Goal: Transaction & Acquisition: Complete application form

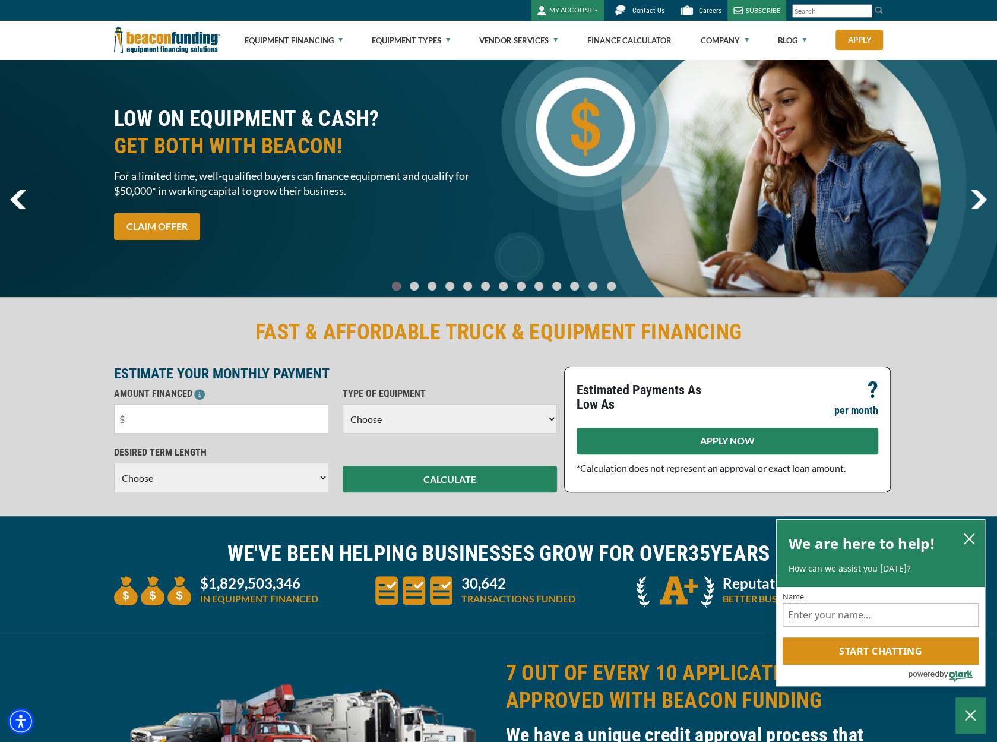
click at [667, 443] on link "APPLY NOW" at bounding box center [728, 441] width 302 height 27
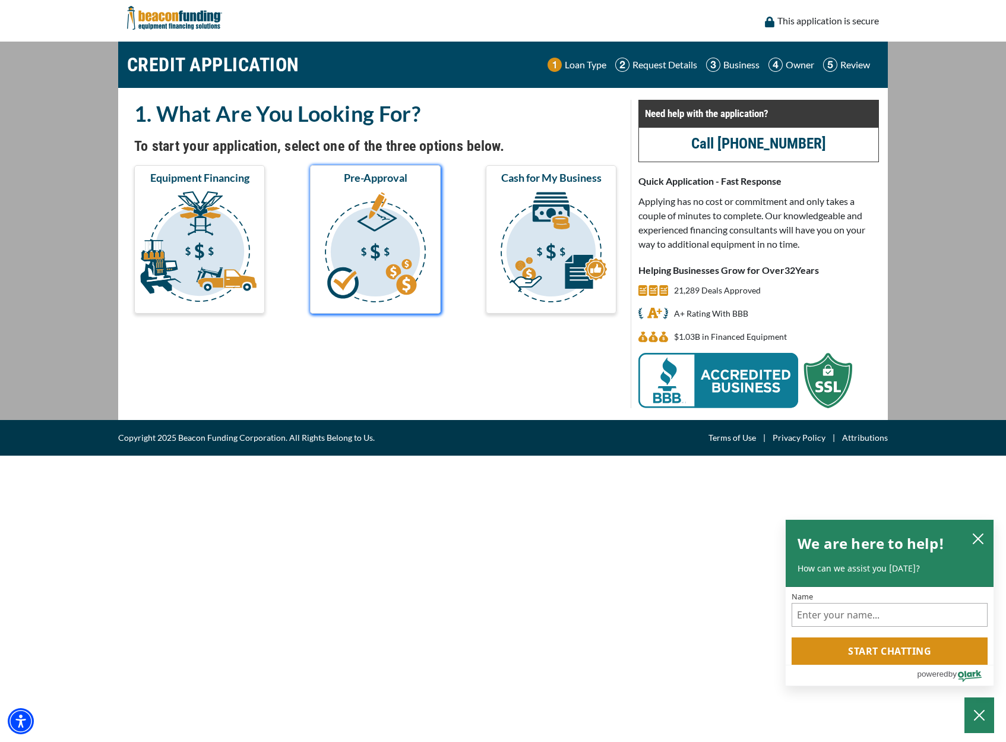
click at [359, 199] on img "submit" at bounding box center [375, 249] width 126 height 119
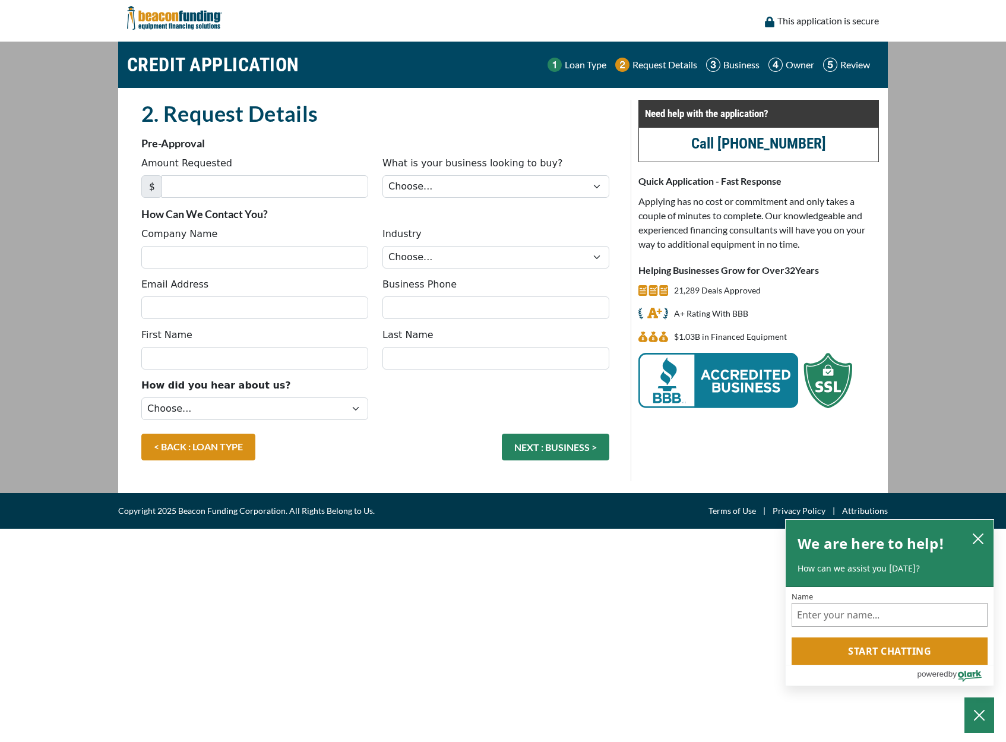
click at [158, 24] on img at bounding box center [174, 18] width 95 height 36
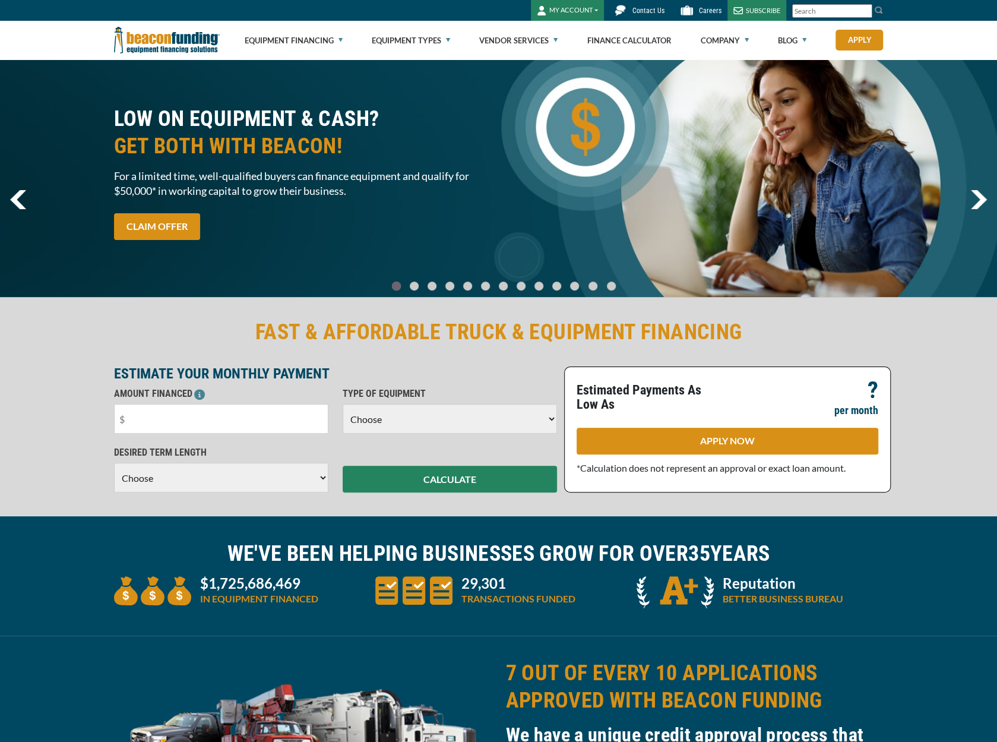
click at [969, 186] on div "LOW ON EQUIPMENT & CASH? GET BOTH WITH BEACON! For a limited time, well-qualifi…" at bounding box center [498, 178] width 997 height 238
click at [971, 194] on img "next" at bounding box center [979, 199] width 17 height 19
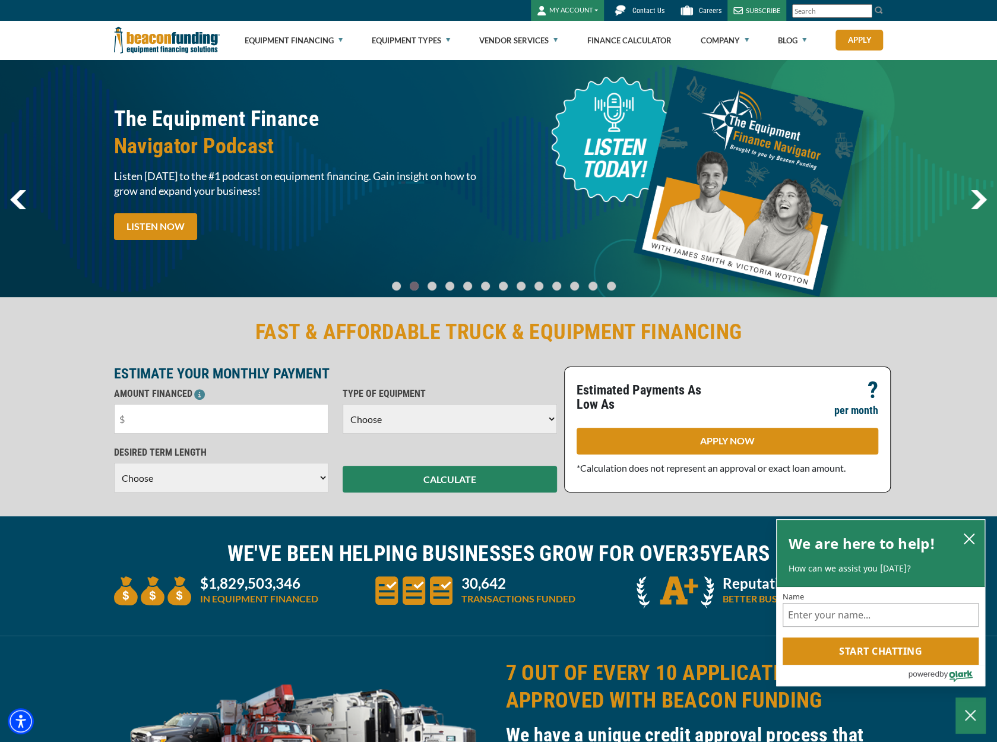
click at [971, 195] on img "next" at bounding box center [979, 199] width 17 height 19
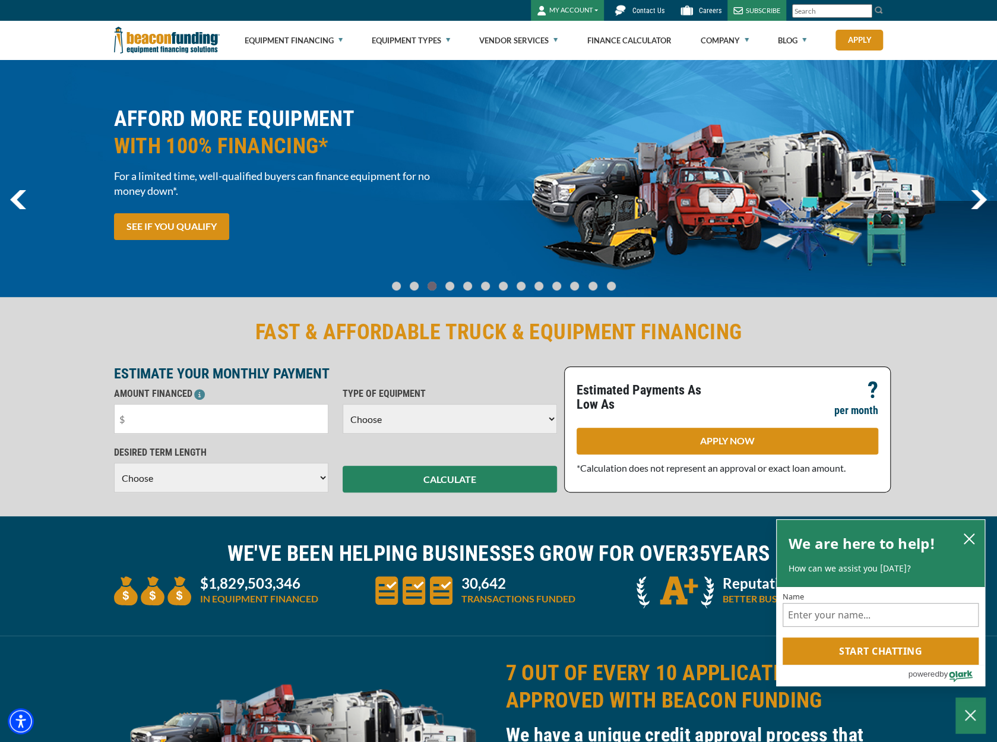
click at [901, 196] on div "AFFORD MORE EQUIPMENT WITH 100% FINANCING* For a limited time, well-qualified b…" at bounding box center [498, 178] width 997 height 238
click at [406, 179] on body "Skip to main content Enable accessibility for low vision Open the accessibility…" at bounding box center [498, 371] width 997 height 742
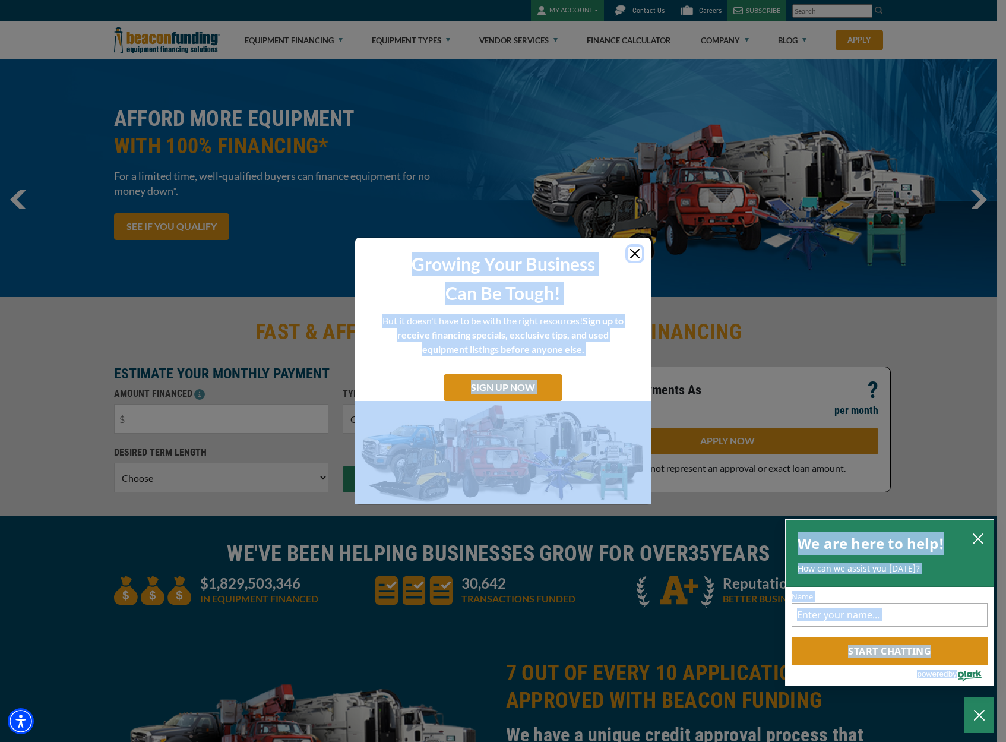
click at [640, 251] on button "Close" at bounding box center [635, 254] width 14 height 14
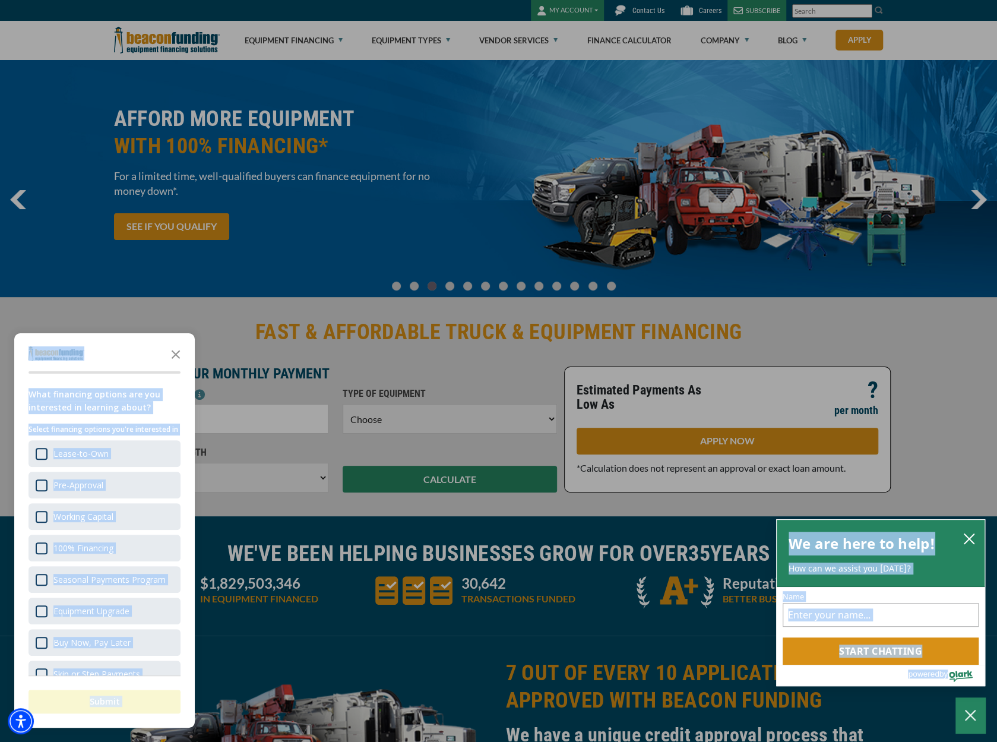
click at [174, 352] on icon "Close the survey" at bounding box center [176, 354] width 24 height 24
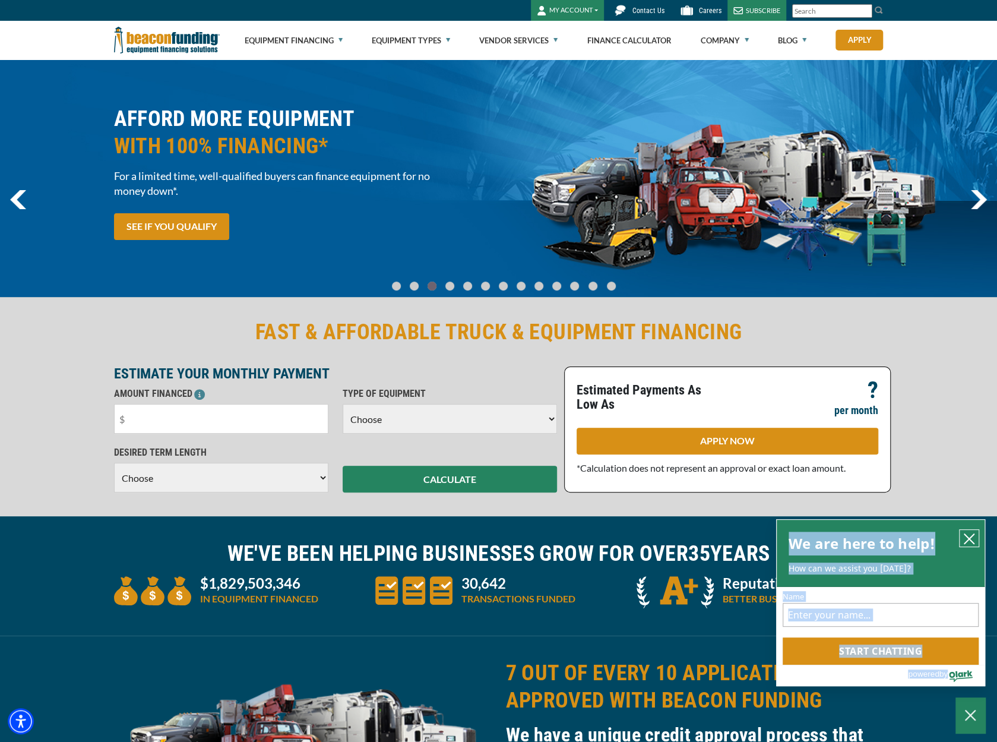
click at [971, 537] on icon "close chatbox" at bounding box center [970, 539] width 10 height 10
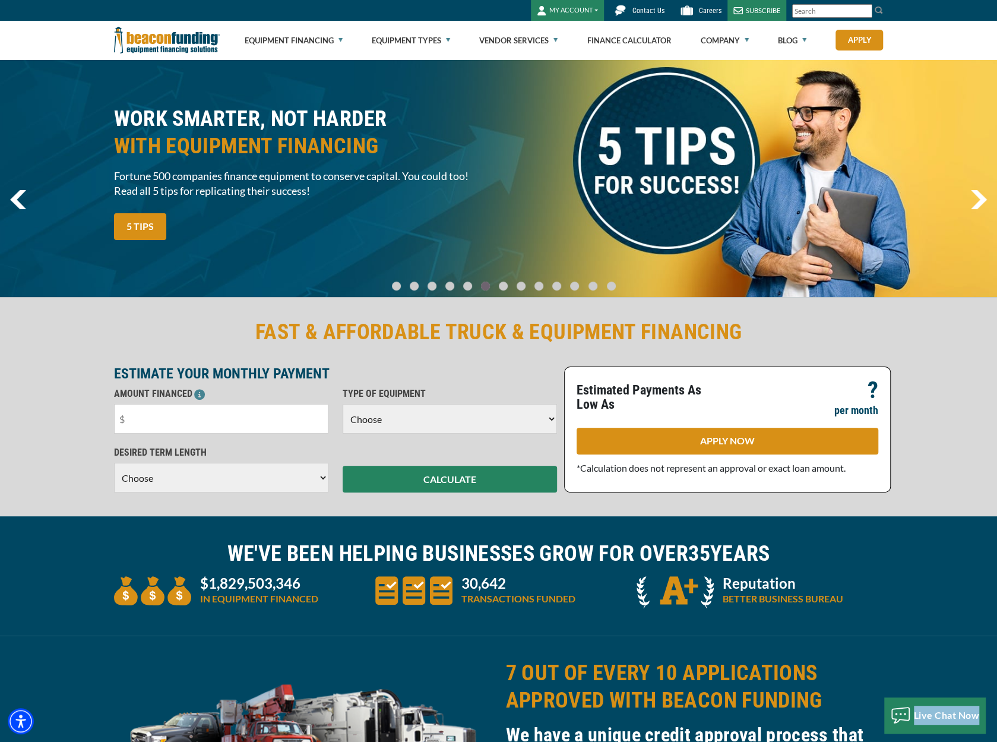
click at [170, 40] on img at bounding box center [167, 40] width 106 height 39
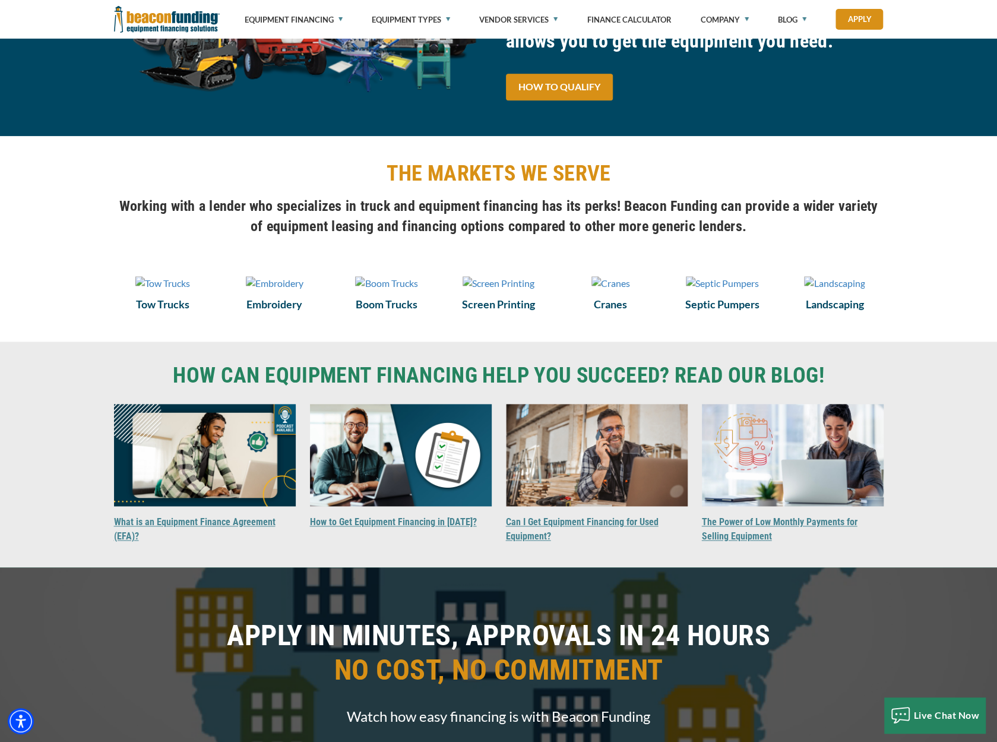
scroll to position [772, 0]
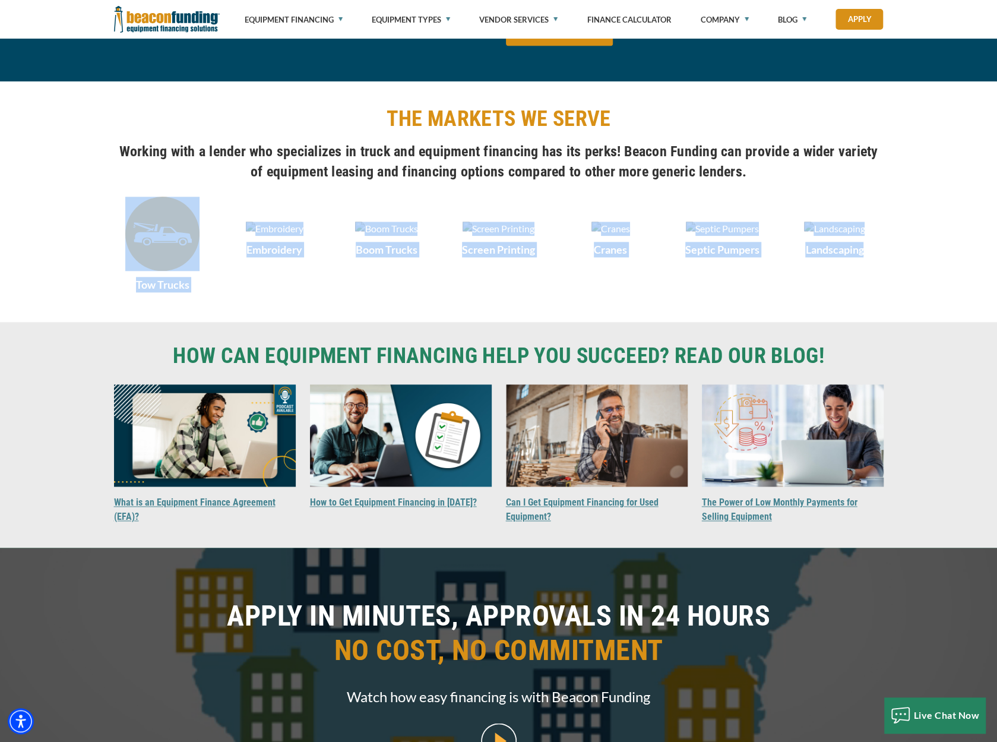
drag, startPoint x: 909, startPoint y: 323, endPoint x: 146, endPoint y: 225, distance: 769.7
click at [146, 225] on div "Visualizer not found in the same Pane as this module. Please create or move Vis…" at bounding box center [498, 201] width 997 height 241
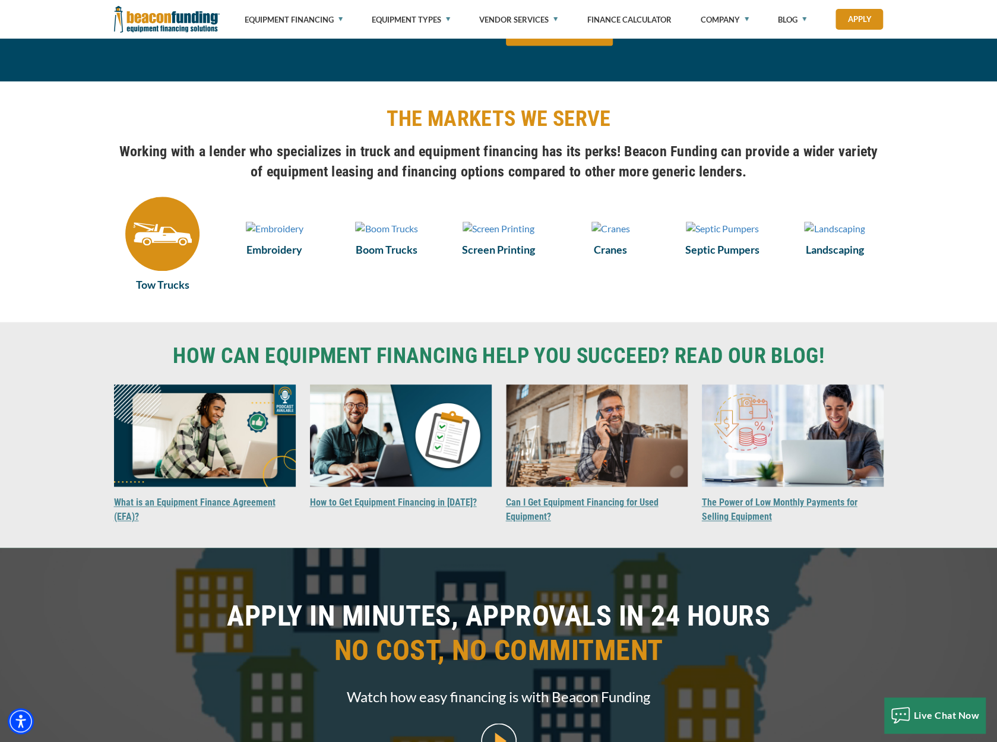
click at [168, 173] on h4 "Working with a lender who specializes in truck and equipment financing has its …" at bounding box center [499, 161] width 770 height 40
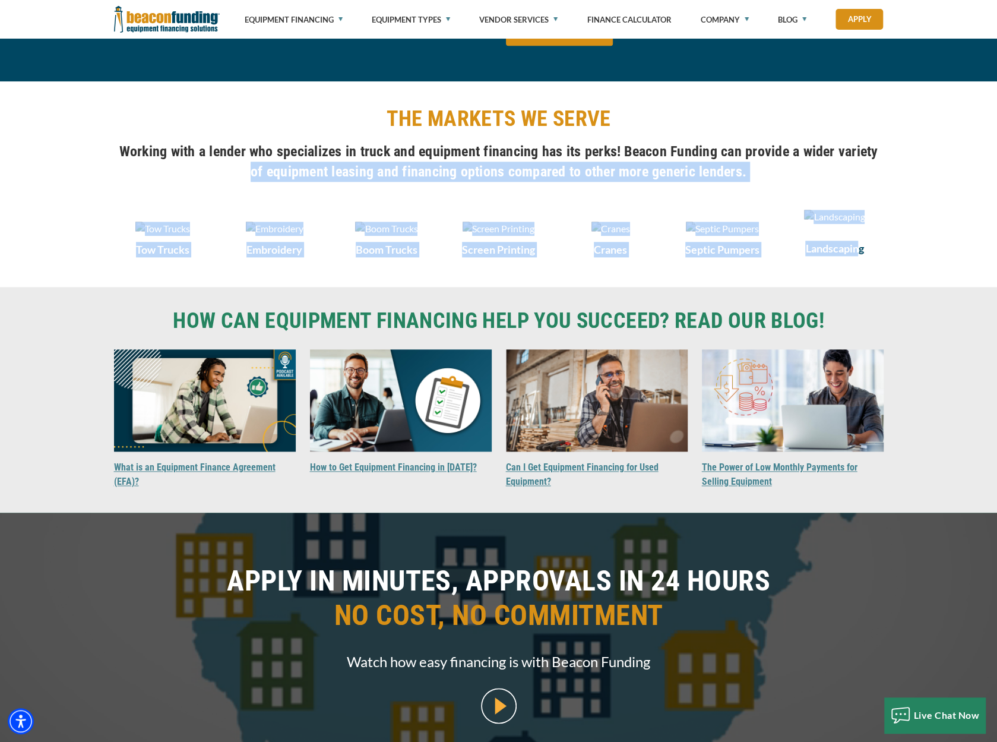
drag, startPoint x: 108, startPoint y: 178, endPoint x: 878, endPoint y: 295, distance: 778.7
click at [870, 287] on div "Visualizer not found in the same Pane as this module. Please create or move Vis…" at bounding box center [498, 184] width 997 height 206
click at [902, 263] on div "Tow Trucks Embroidery Boom Trucks Screen Printing Cranes Septic Pumpers" at bounding box center [498, 233] width 997 height 61
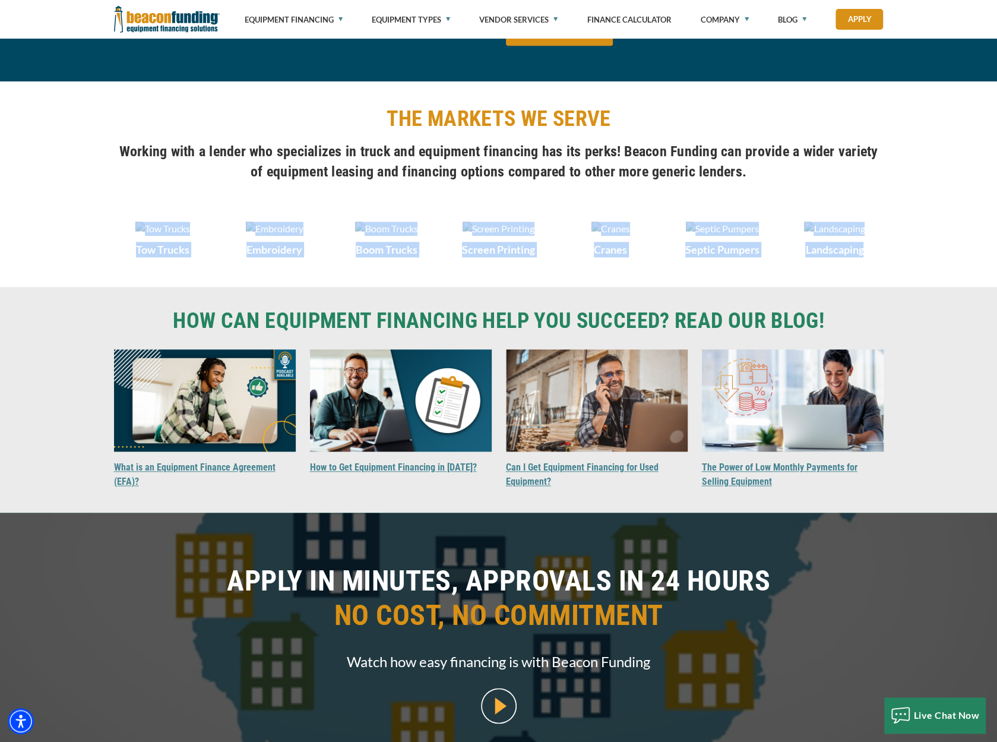
drag, startPoint x: 901, startPoint y: 324, endPoint x: 10, endPoint y: 149, distance: 907.5
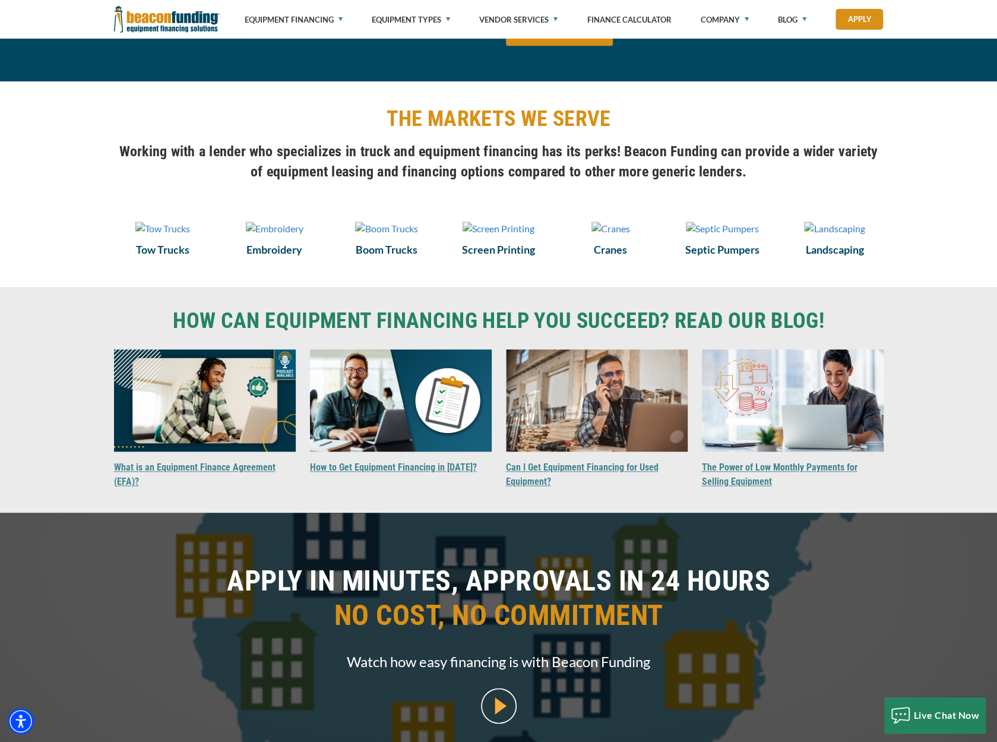
click at [77, 115] on div "Visualizer not found in the same Pane as this module. Please create or move Vis…" at bounding box center [498, 184] width 997 height 206
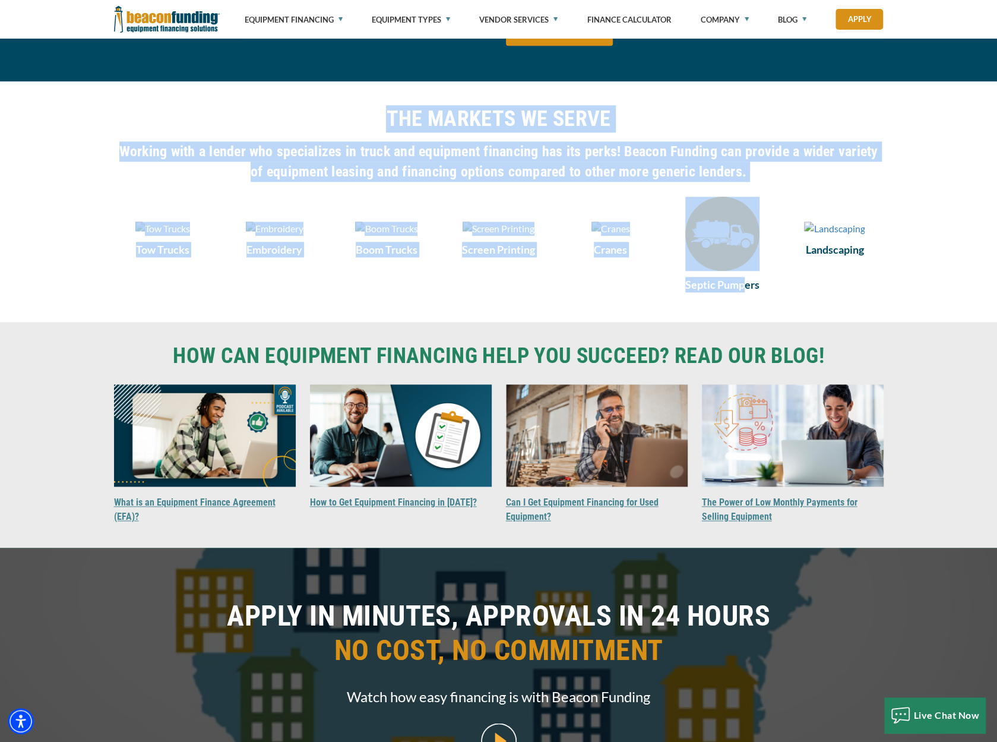
drag, startPoint x: 138, startPoint y: 110, endPoint x: 746, endPoint y: 293, distance: 635.3
click at [745, 293] on div "Visualizer not found in the same Pane as this module. Please create or move Vis…" at bounding box center [498, 201] width 997 height 241
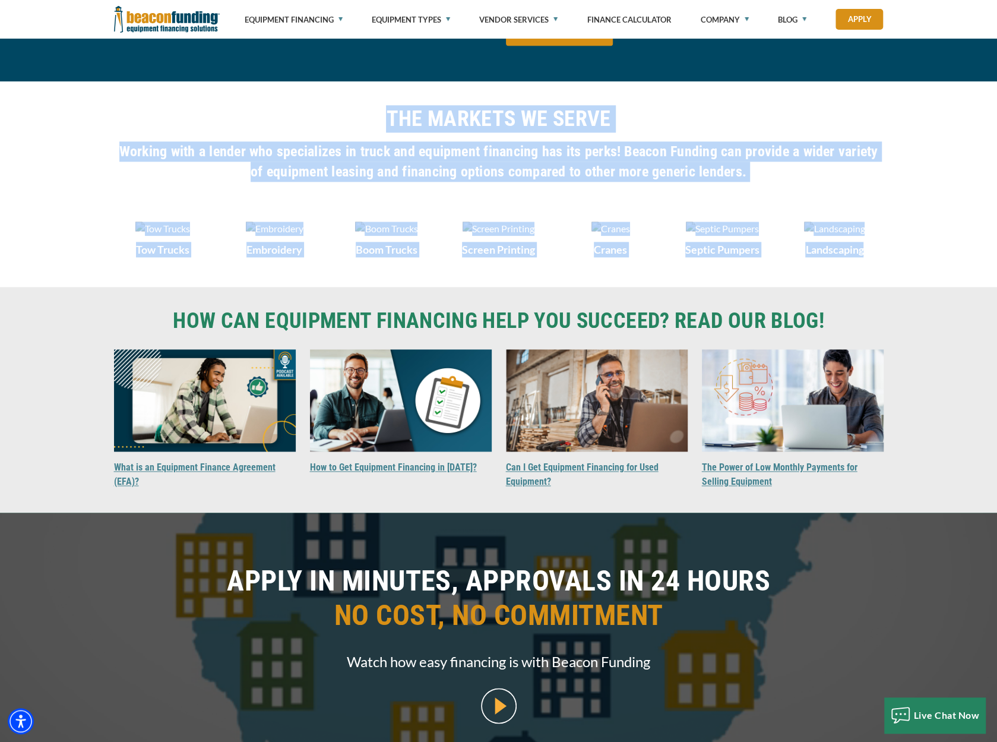
drag, startPoint x: 898, startPoint y: 327, endPoint x: 122, endPoint y: 111, distance: 805.4
click at [122, 111] on div "Visualizer not found in the same Pane as this module. Please create or move Vis…" at bounding box center [498, 184] width 997 height 206
click at [138, 128] on h2 "THE MARKETS WE SERVE" at bounding box center [499, 118] width 770 height 27
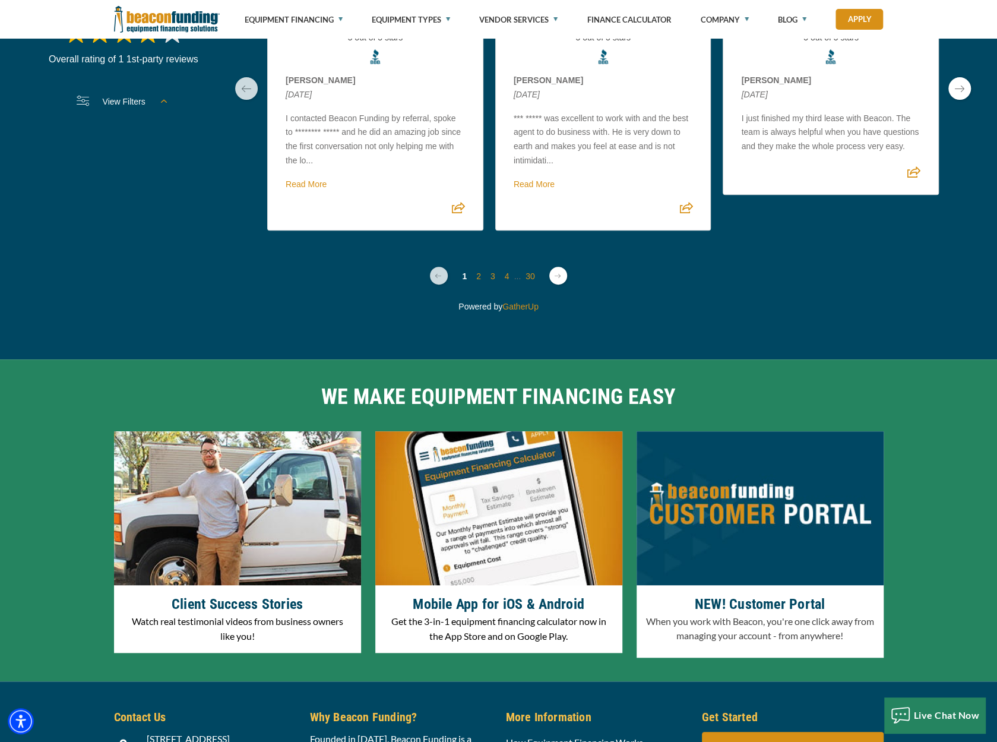
scroll to position [2970, 0]
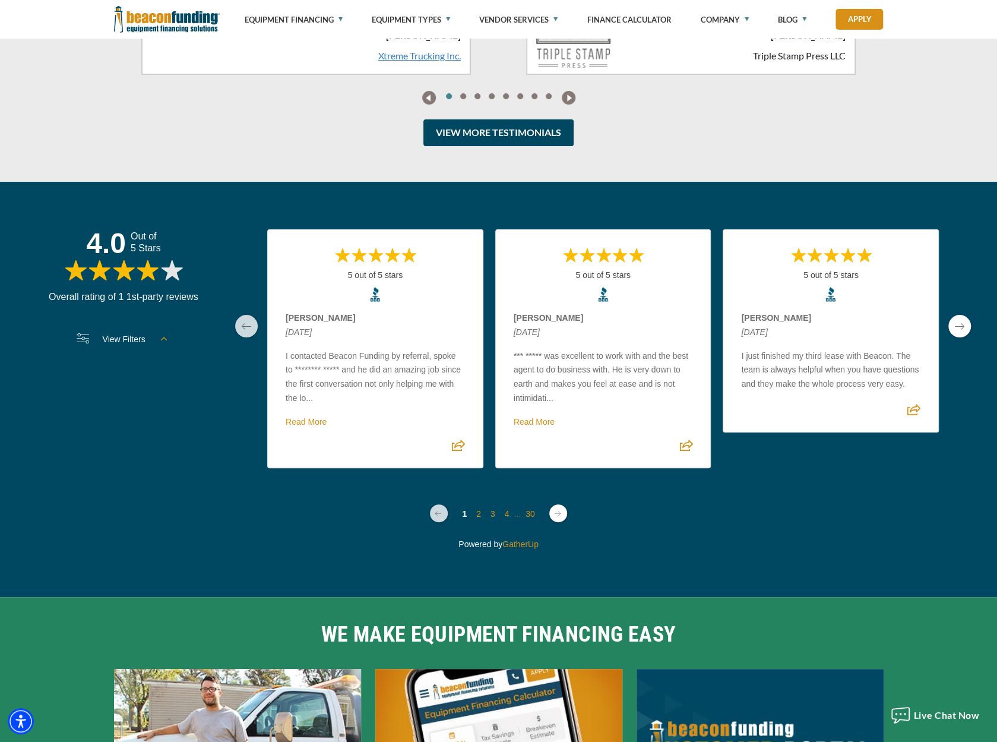
click at [553, 526] on li at bounding box center [555, 514] width 30 height 24
click at [551, 522] on link "Next page" at bounding box center [559, 513] width 18 height 18
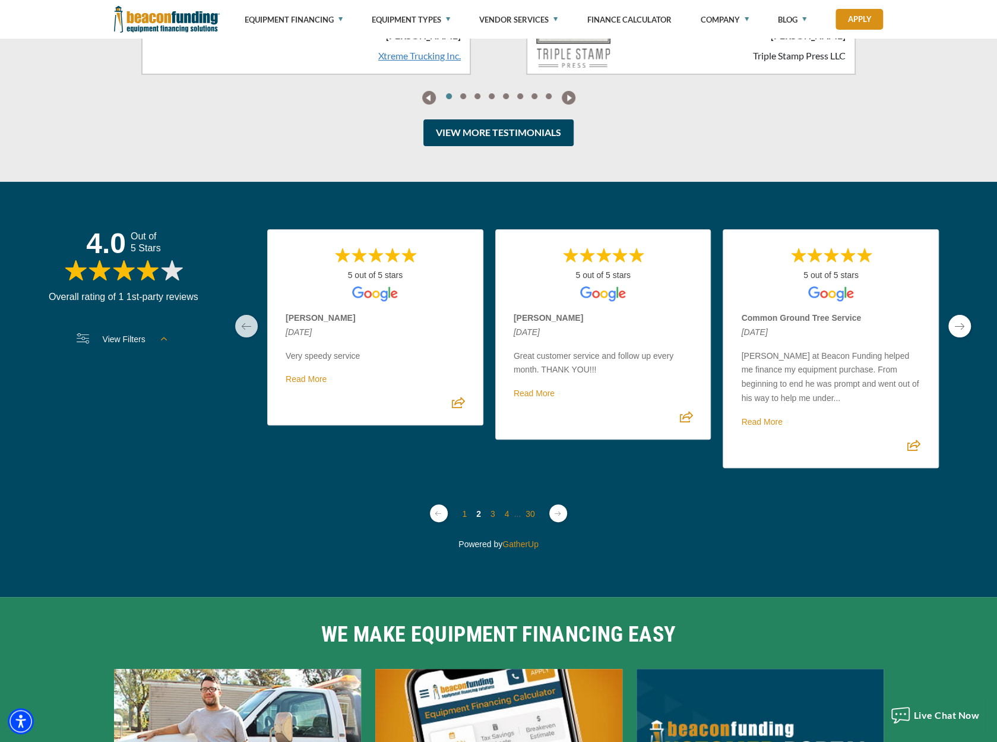
click at [554, 522] on link "Next page" at bounding box center [559, 513] width 18 height 18
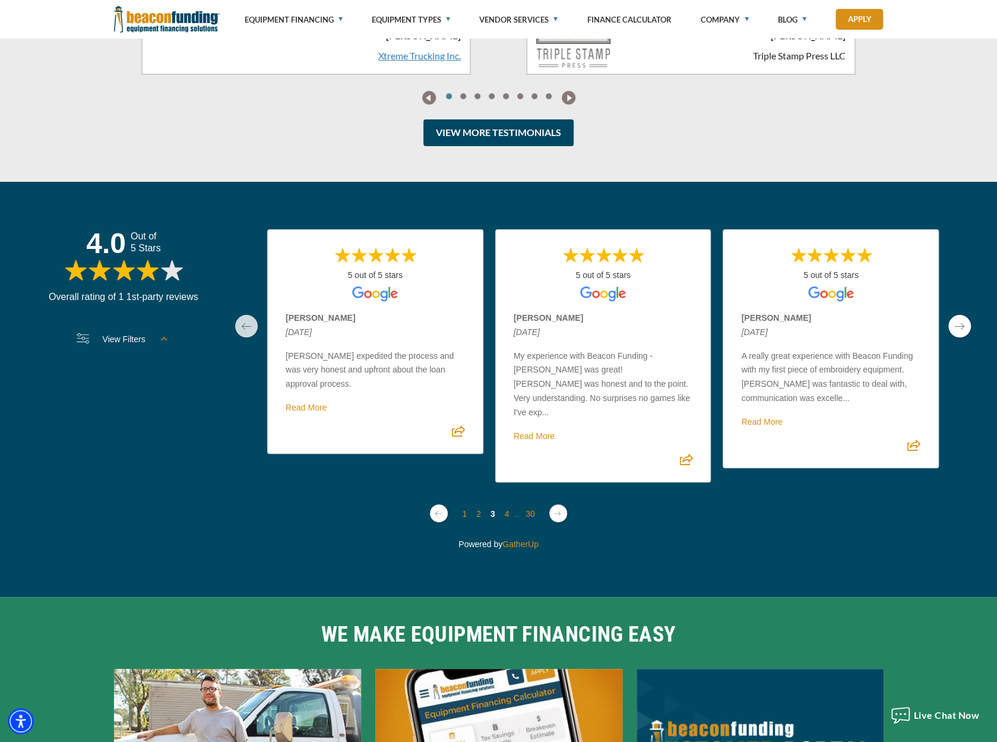
click at [566, 522] on link "Next page" at bounding box center [559, 513] width 18 height 18
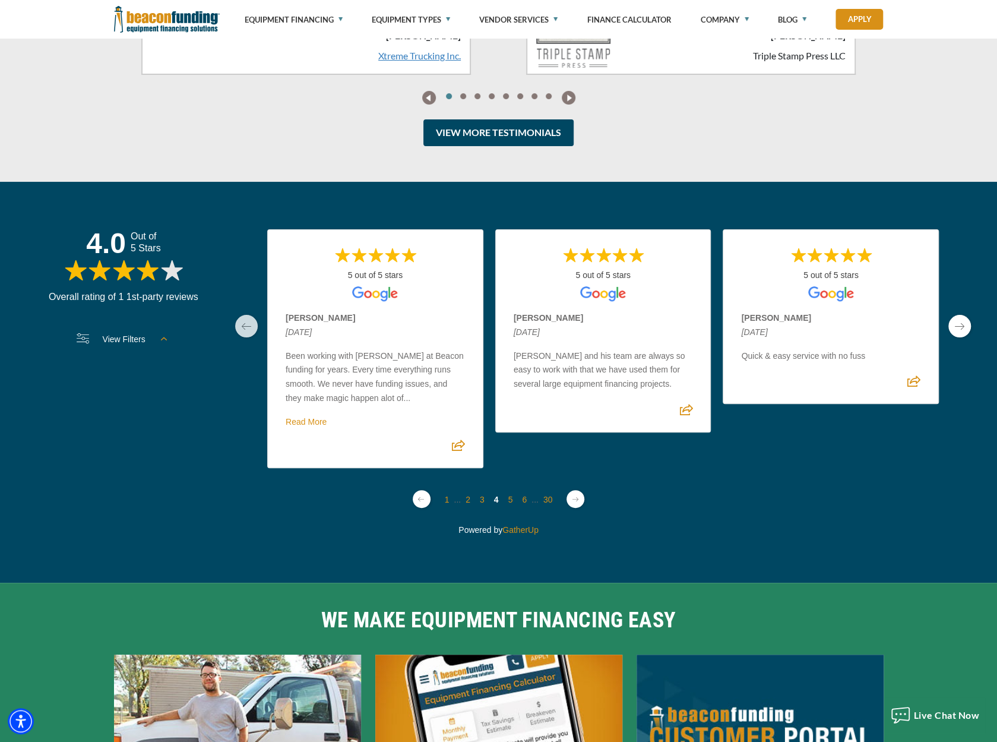
click at [570, 508] on link "Next page" at bounding box center [576, 499] width 18 height 18
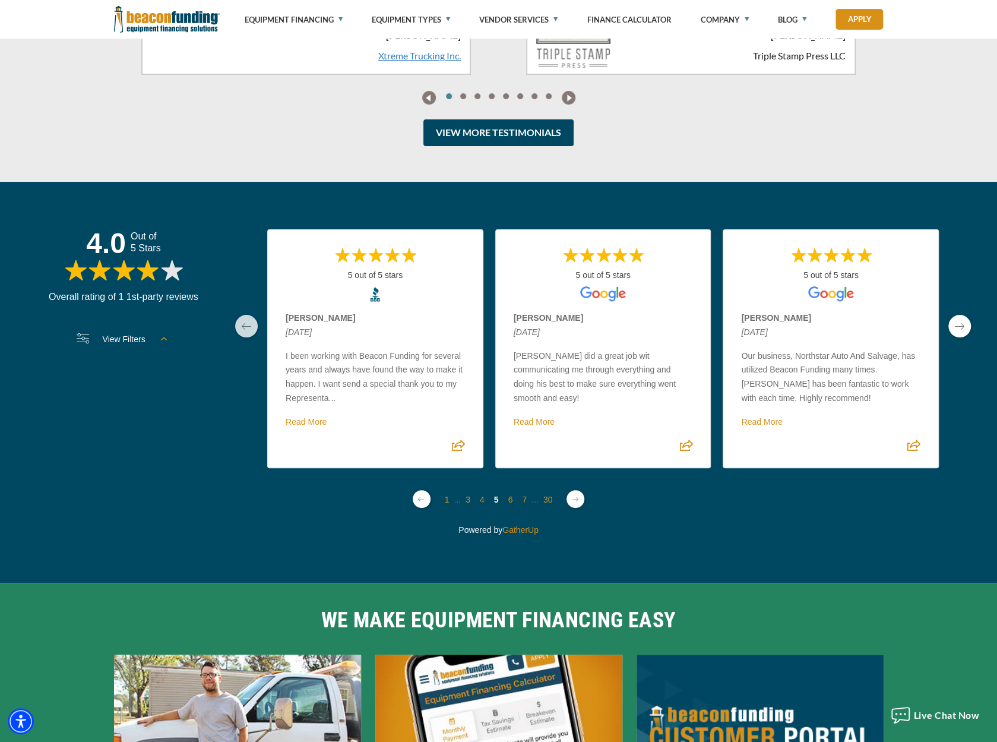
click at [571, 508] on link "Next page" at bounding box center [576, 499] width 18 height 18
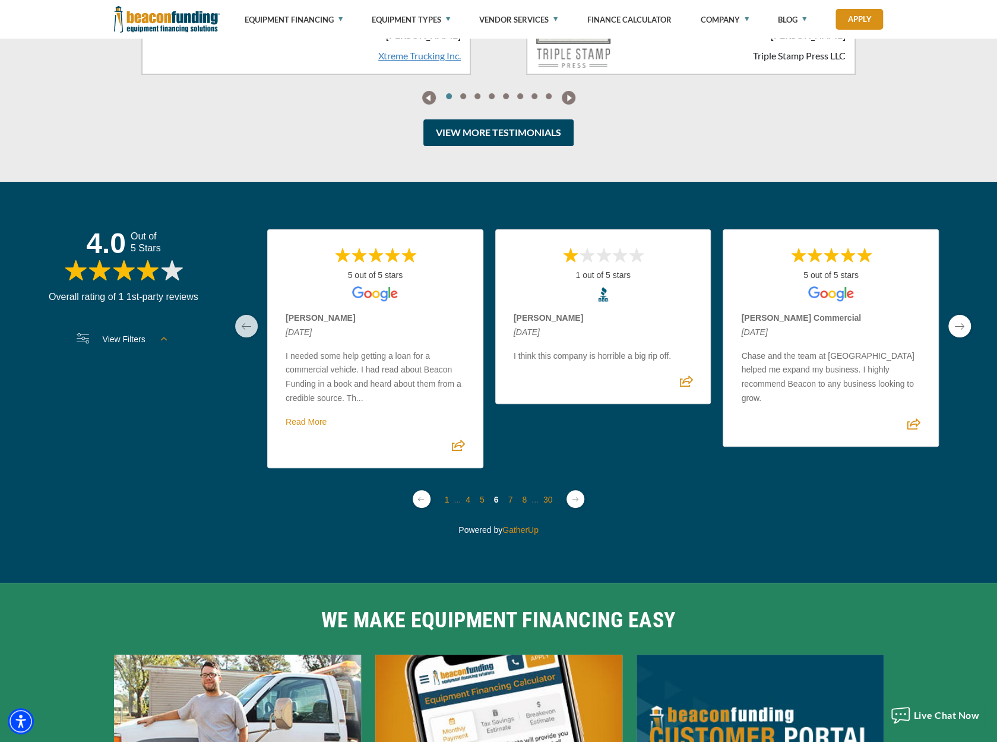
click at [571, 508] on link "Next page" at bounding box center [576, 499] width 18 height 18
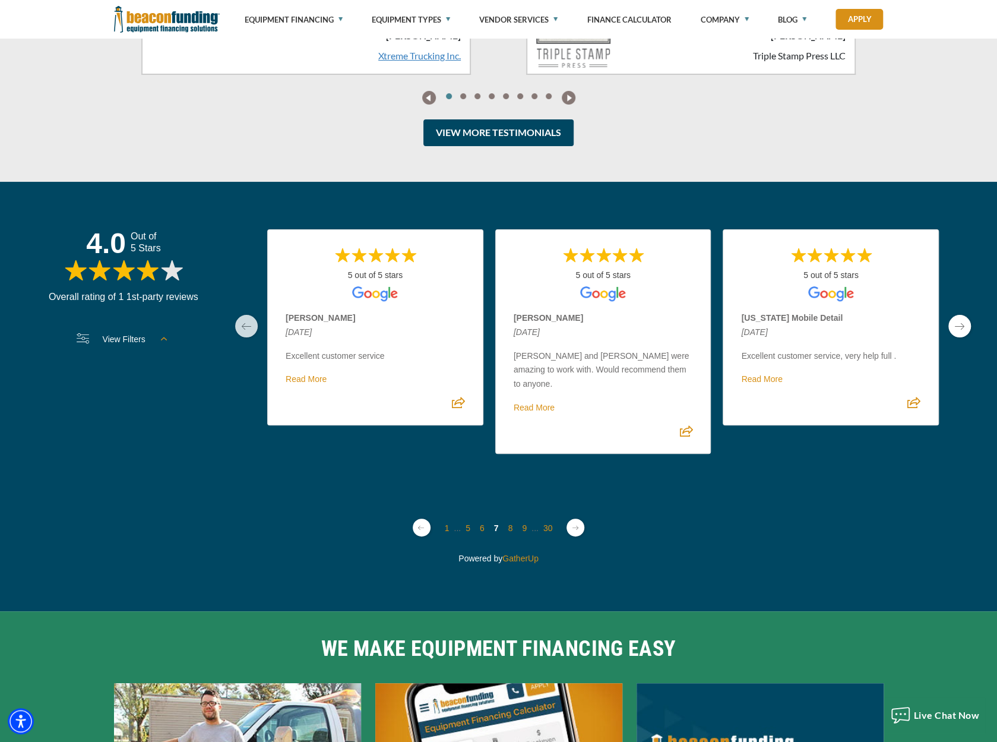
click at [571, 563] on section "4.0 Out of 5 Stars Overall rating of 1 1st-party reviews View Filters Filter by…" at bounding box center [499, 395] width 938 height 333
click at [571, 536] on link "Next page" at bounding box center [576, 528] width 18 height 18
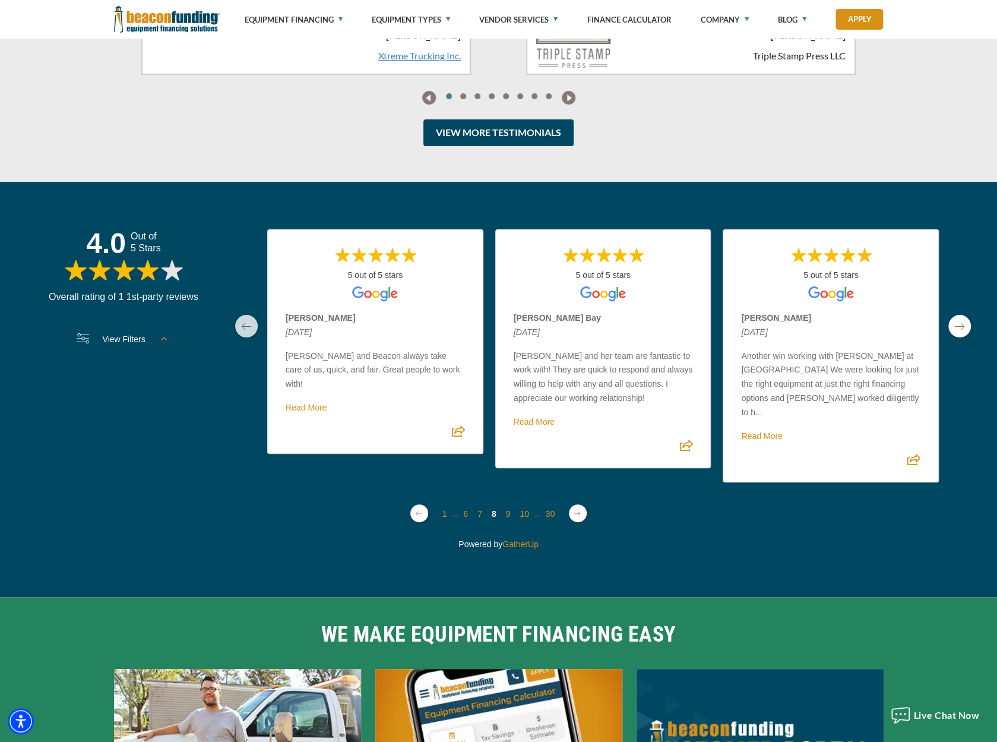
click at [952, 428] on section "4.0 Out of 5 Stars Overall rating of 1 1st-party reviews View Filters Filter by…" at bounding box center [499, 355] width 938 height 253
click at [952, 337] on link "next page" at bounding box center [960, 326] width 23 height 23
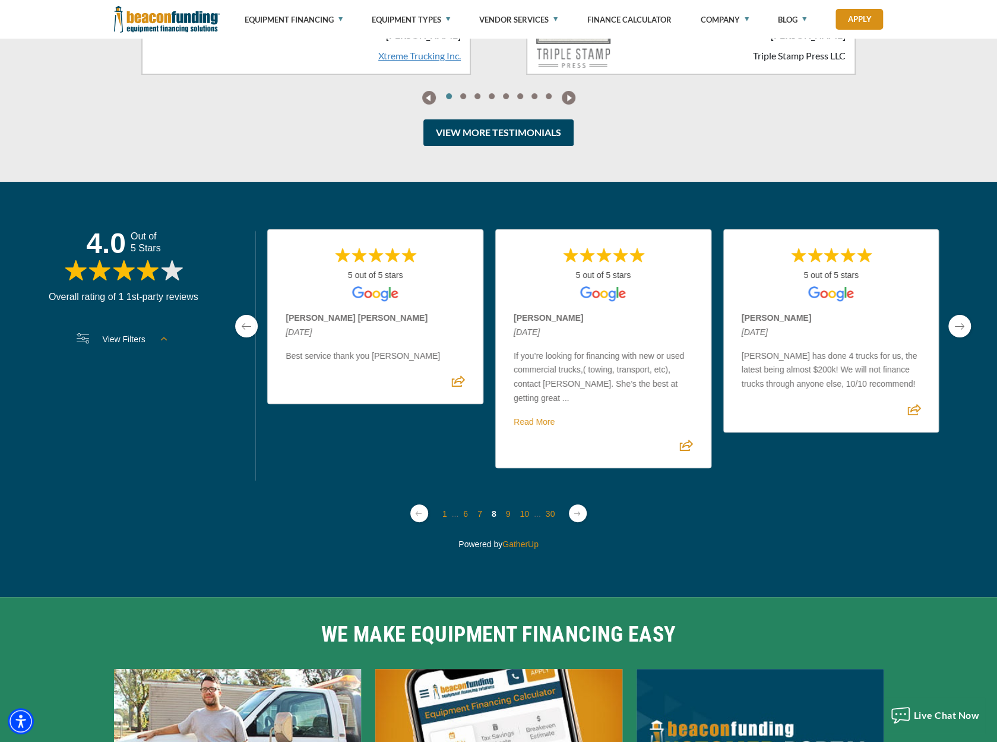
click at [954, 337] on link "next page" at bounding box center [960, 326] width 23 height 23
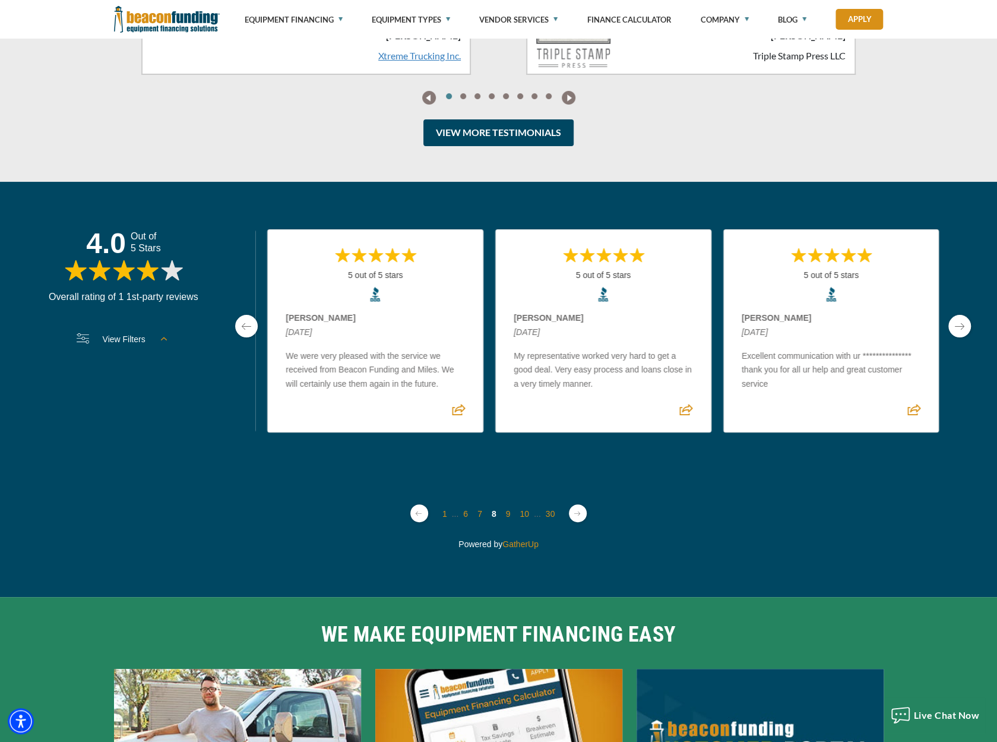
click at [954, 337] on link "next page" at bounding box center [960, 326] width 23 height 23
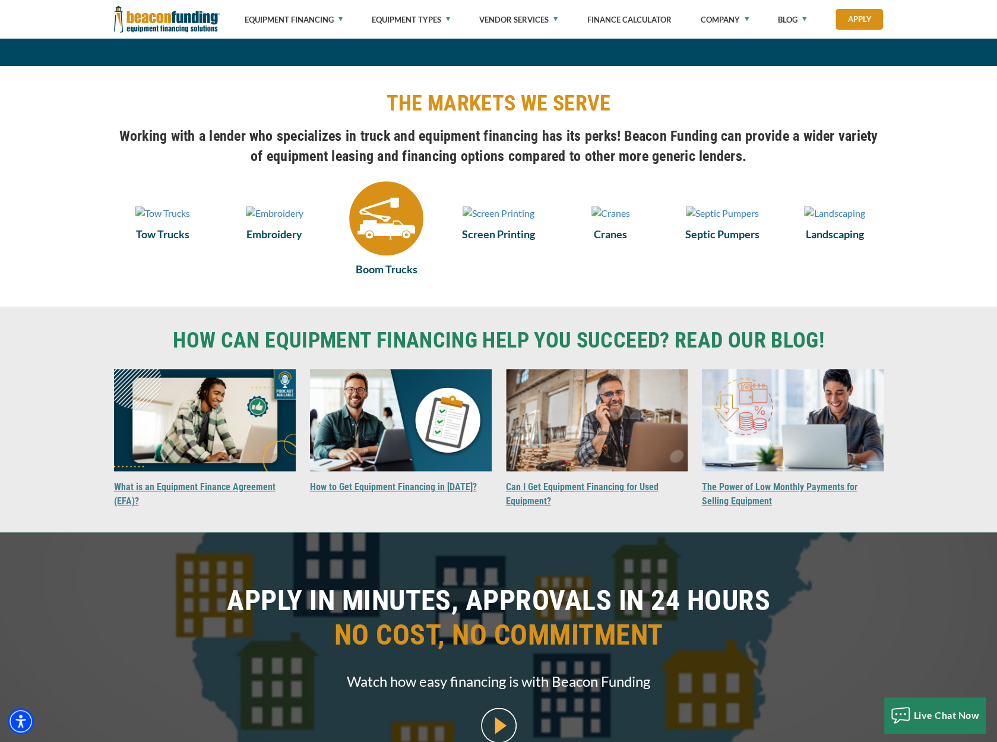
scroll to position [550, 0]
